Goal: Task Accomplishment & Management: Manage account settings

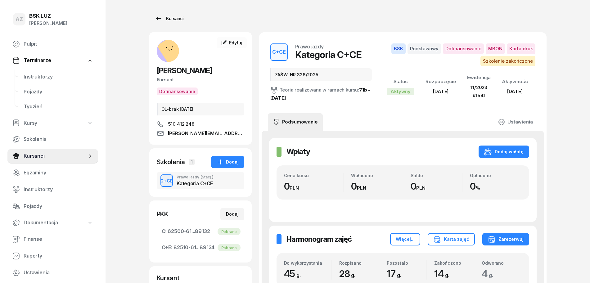
click at [177, 16] on div "Kursanci" at bounding box center [169, 18] width 29 height 7
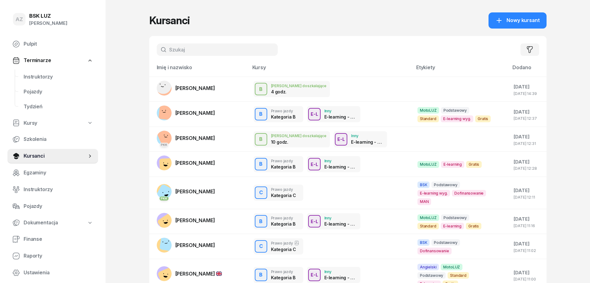
click at [198, 53] on input "text" at bounding box center [217, 49] width 121 height 12
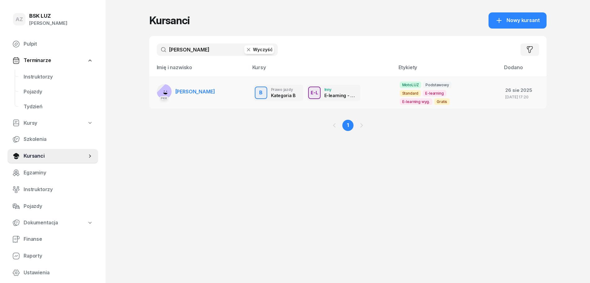
type input "[PERSON_NAME]"
click at [215, 88] on span "[PERSON_NAME]" at bounding box center [195, 91] width 40 height 6
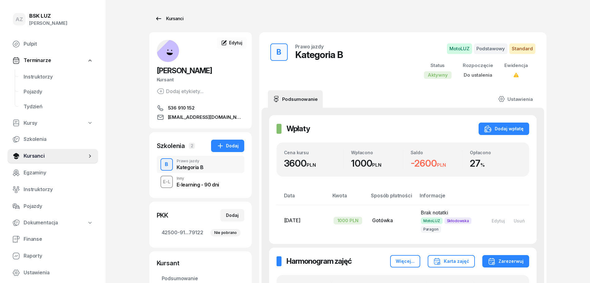
click at [176, 17] on div "Kursanci" at bounding box center [169, 18] width 29 height 7
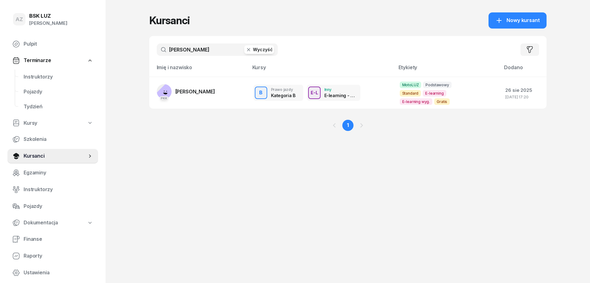
click at [254, 50] on button "Wyczyść" at bounding box center [259, 49] width 30 height 9
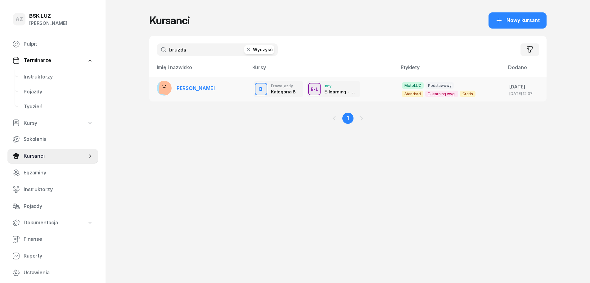
type input "bruzda"
click at [224, 87] on td "[PERSON_NAME]" at bounding box center [198, 89] width 99 height 25
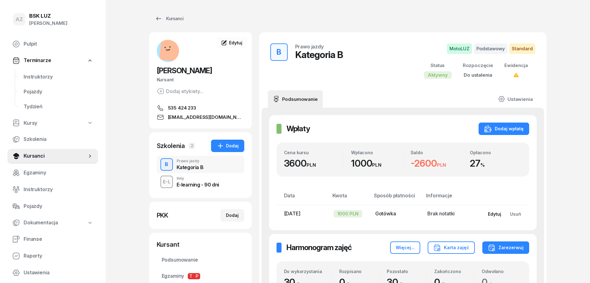
click at [497, 214] on div "Edytuj" at bounding box center [494, 213] width 13 height 5
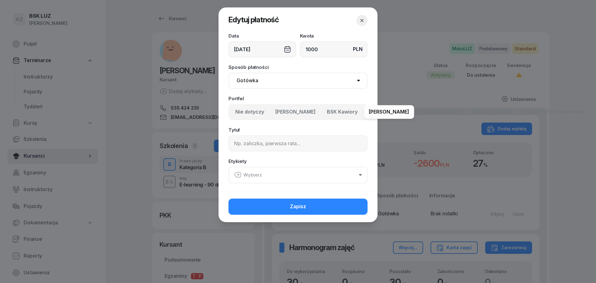
click at [399, 110] on span "[PERSON_NAME]" at bounding box center [389, 112] width 40 height 8
click at [360, 175] on icon "button" at bounding box center [360, 175] width 3 height 2
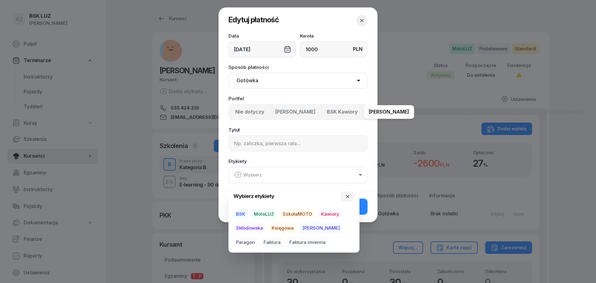
click at [253, 228] on span "Skłodowska" at bounding box center [249, 228] width 32 height 11
click at [346, 193] on button "button" at bounding box center [348, 196] width 14 height 10
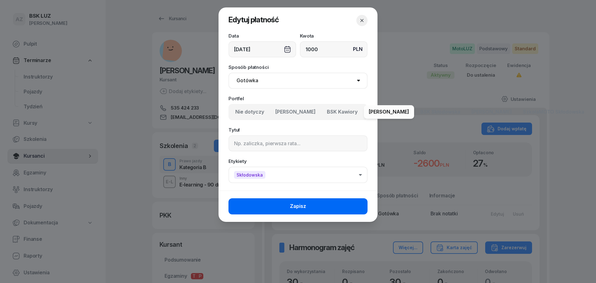
click at [349, 204] on button "Zapisz" at bounding box center [298, 206] width 139 height 16
